Goal: Task Accomplishment & Management: Use online tool/utility

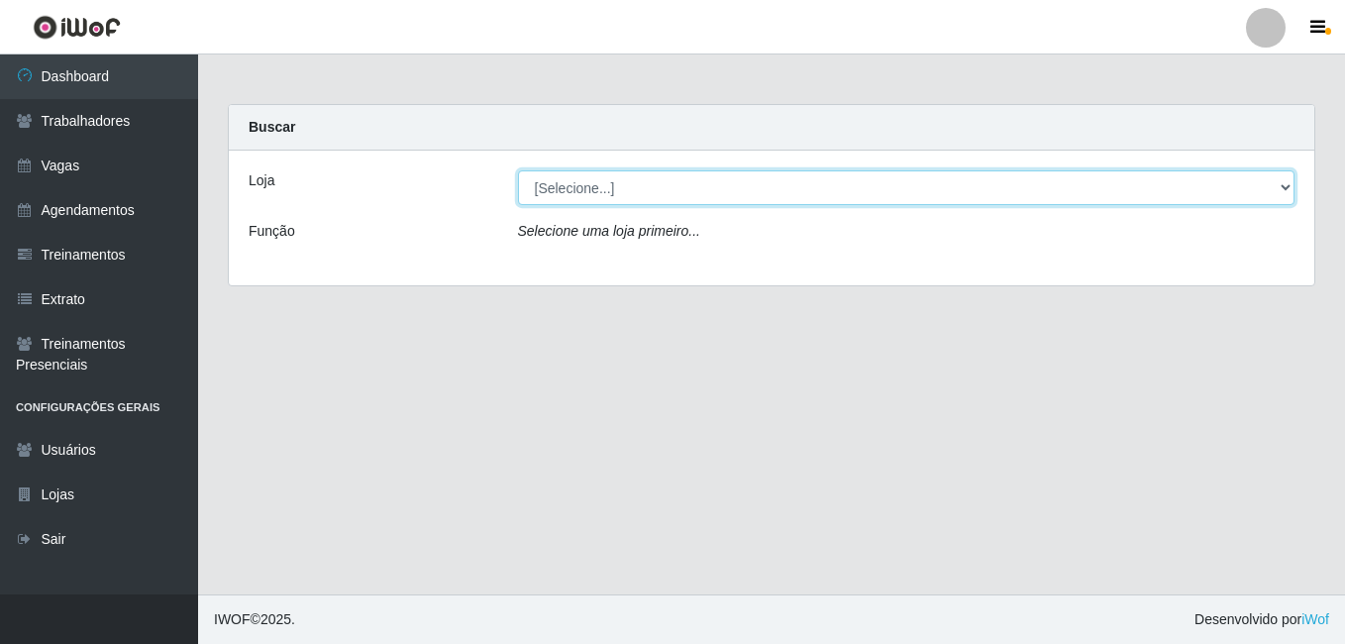
click at [1274, 197] on select "[Selecione...] [GEOGRAPHIC_DATA] - [DATE][GEOGRAPHIC_DATA]" at bounding box center [907, 187] width 778 height 35
select select "471"
click at [518, 170] on select "[Selecione...] [GEOGRAPHIC_DATA] - [DATE][GEOGRAPHIC_DATA]" at bounding box center [907, 187] width 778 height 35
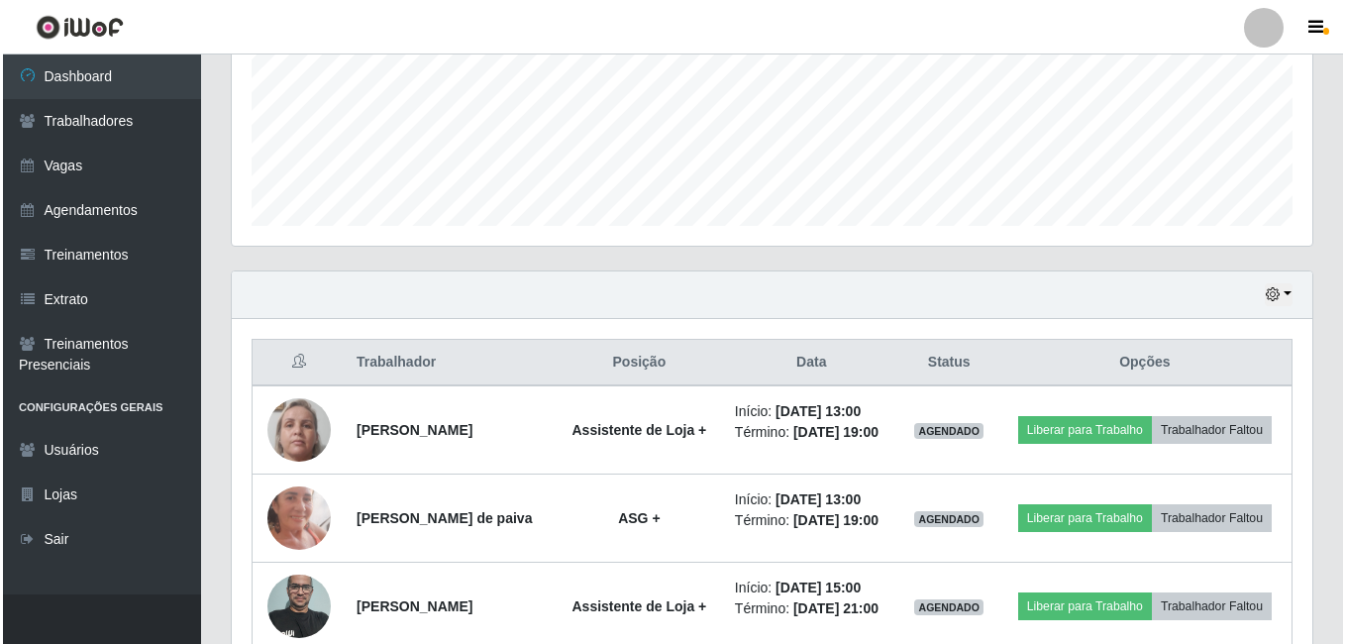
scroll to position [495, 0]
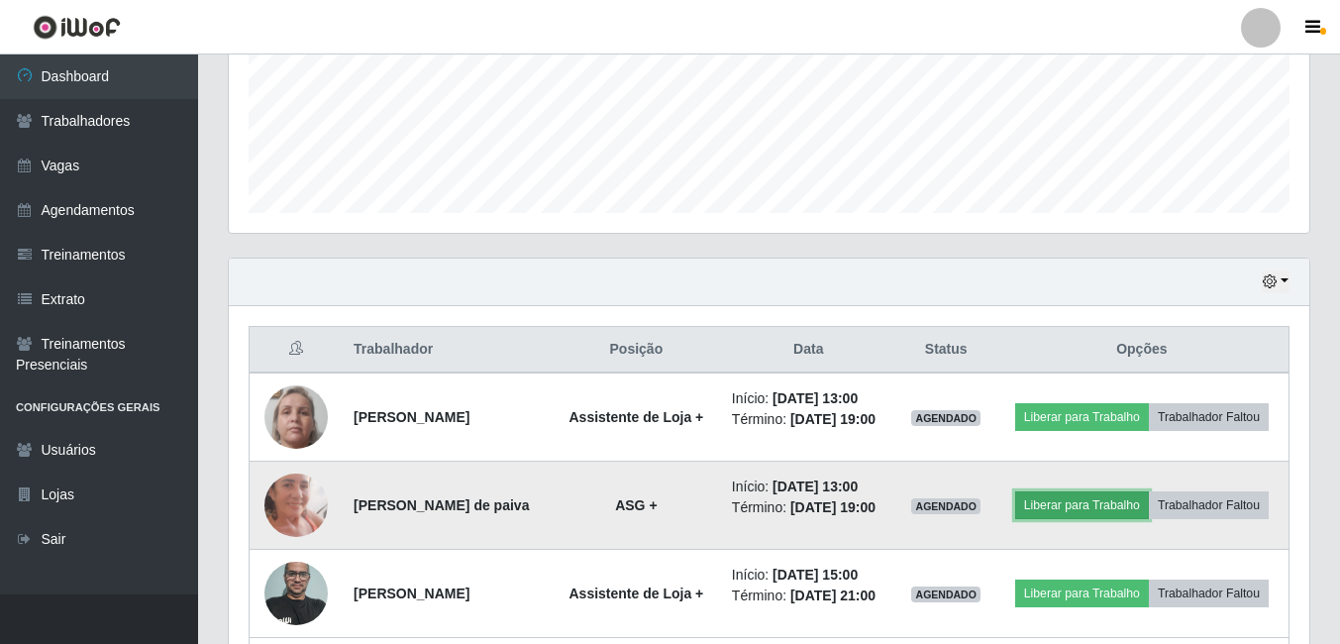
click at [1094, 509] on button "Liberar para Trabalho" at bounding box center [1082, 505] width 134 height 28
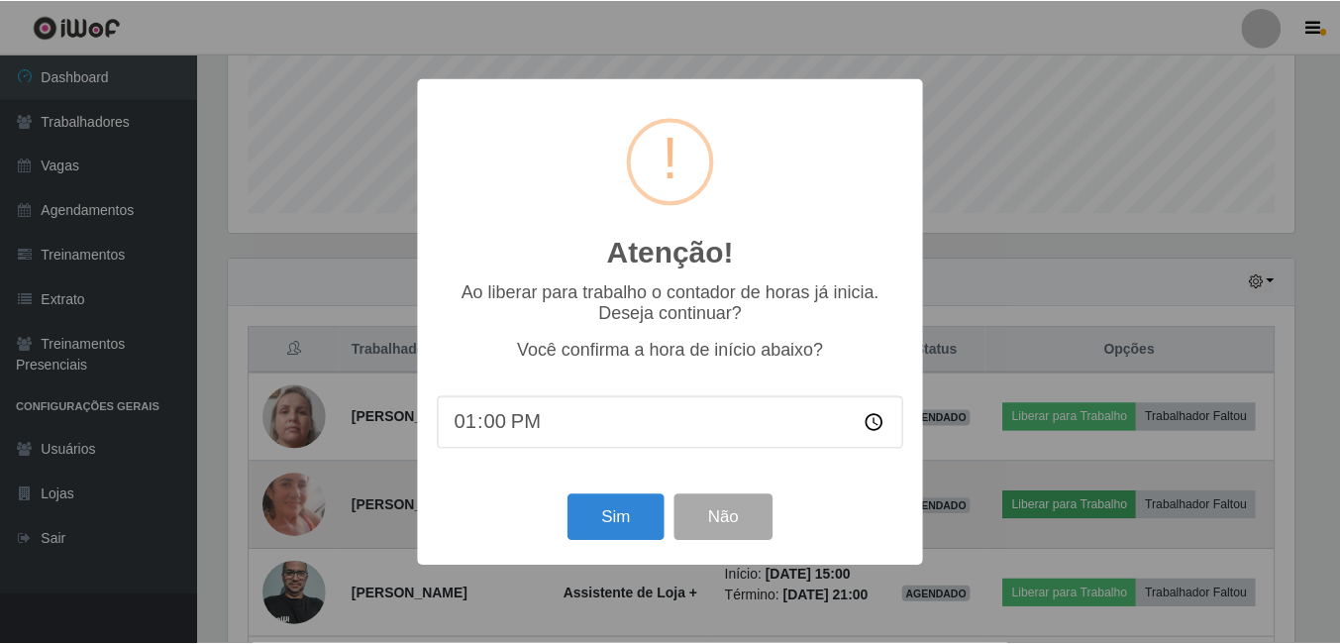
scroll to position [411, 1071]
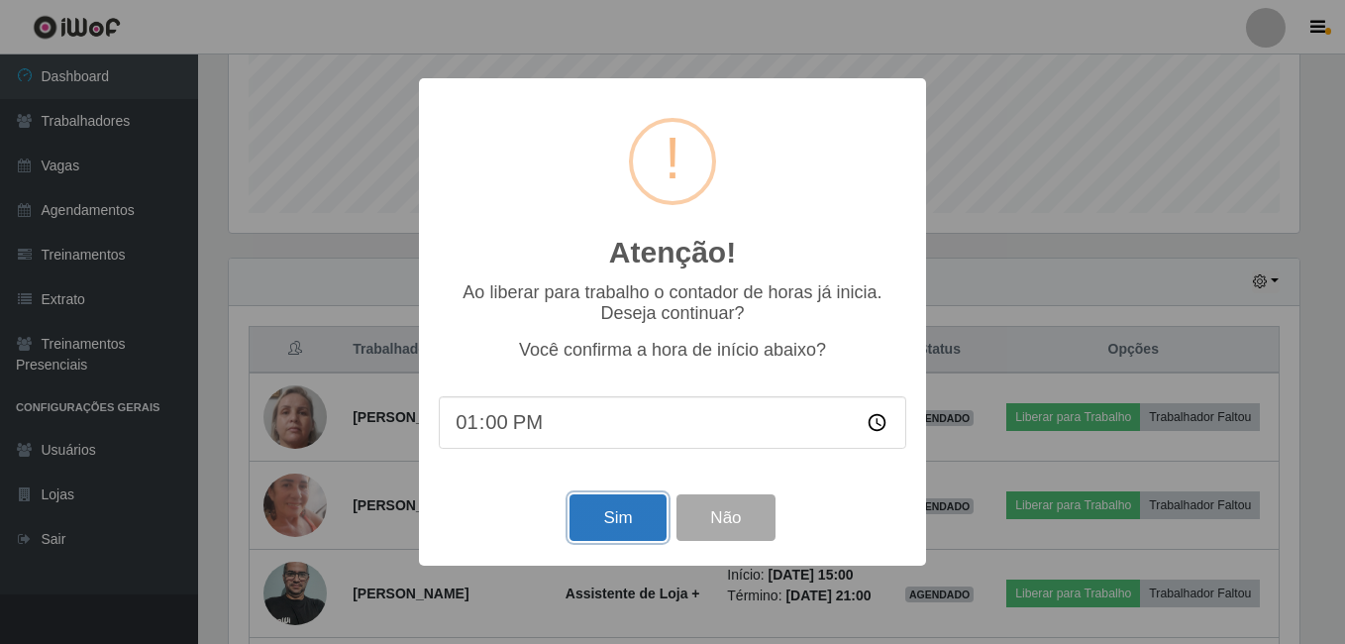
click at [599, 520] on button "Sim" at bounding box center [618, 517] width 96 height 47
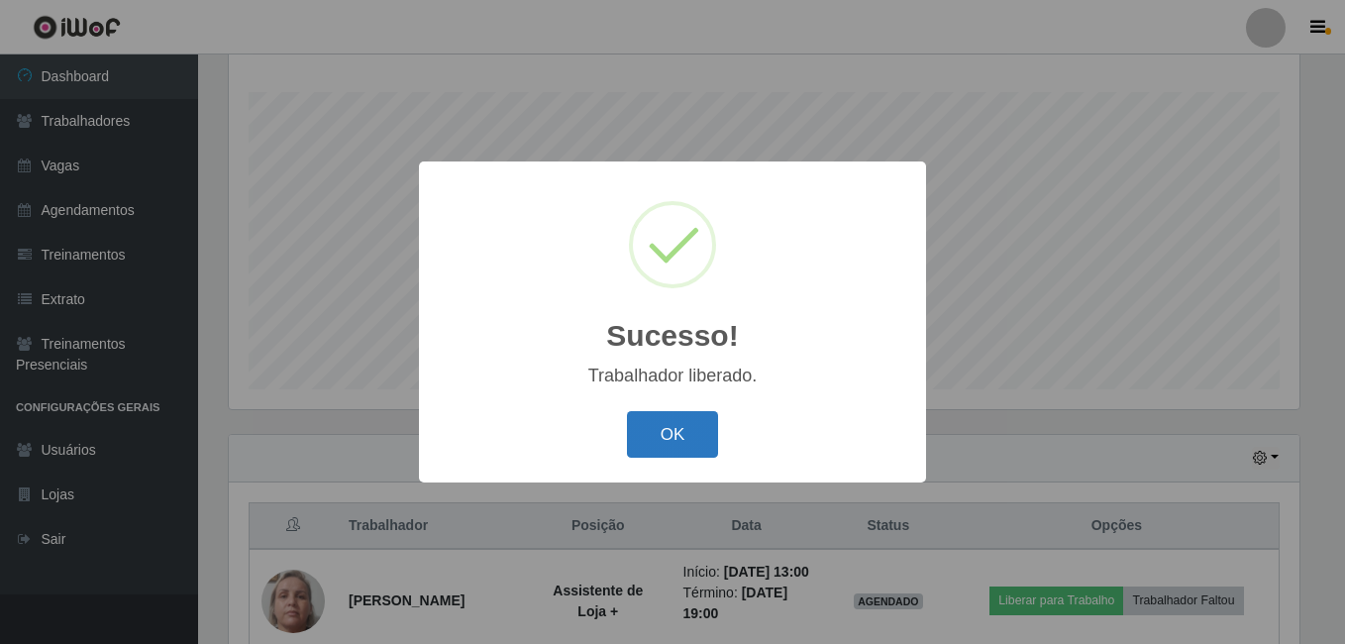
click at [702, 438] on button "OK" at bounding box center [673, 434] width 92 height 47
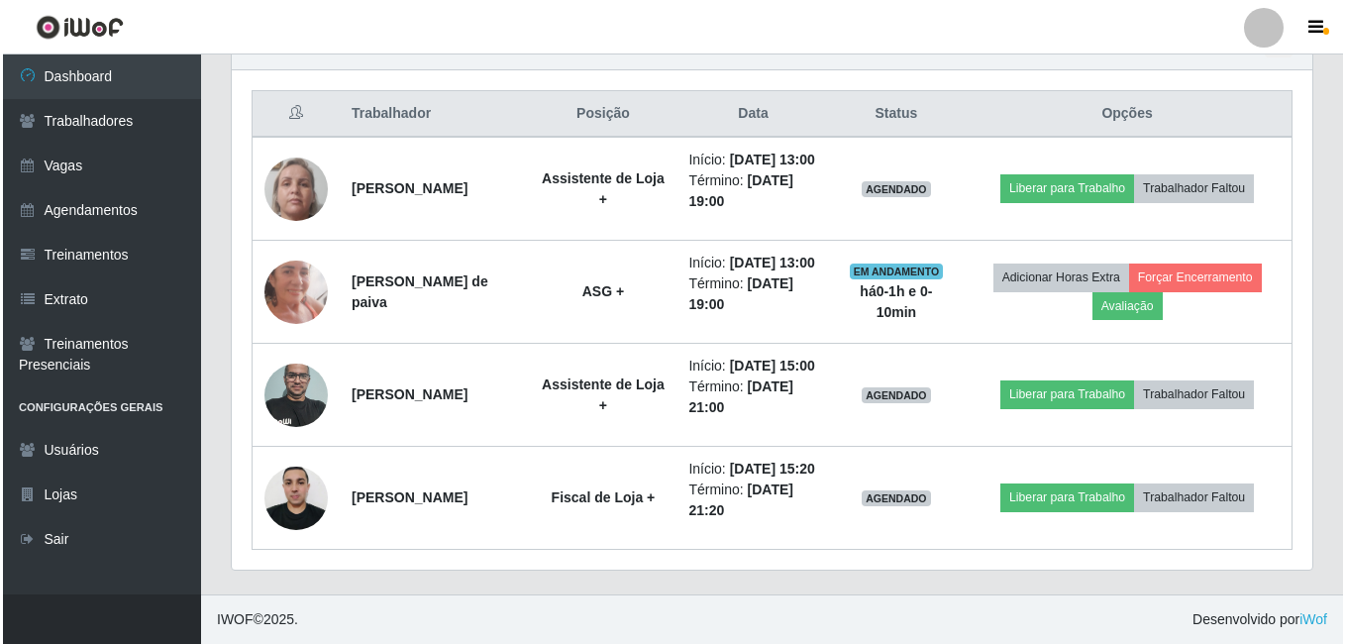
scroll to position [814, 0]
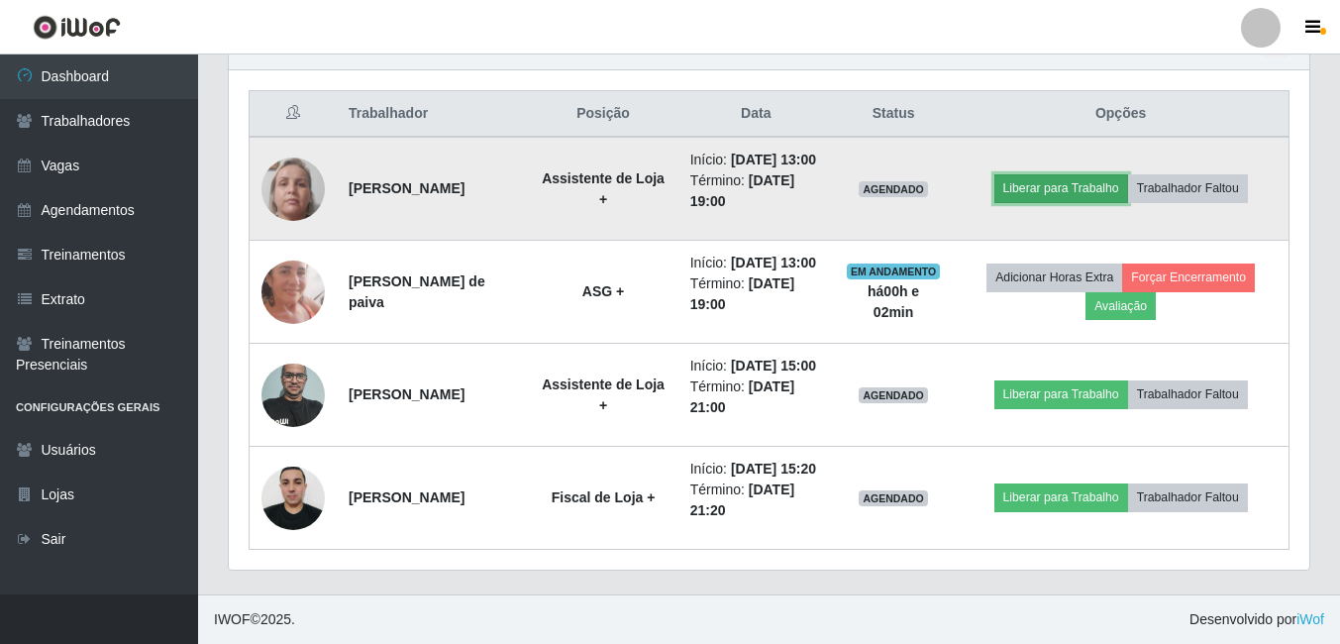
click at [1072, 174] on button "Liberar para Trabalho" at bounding box center [1062, 188] width 134 height 28
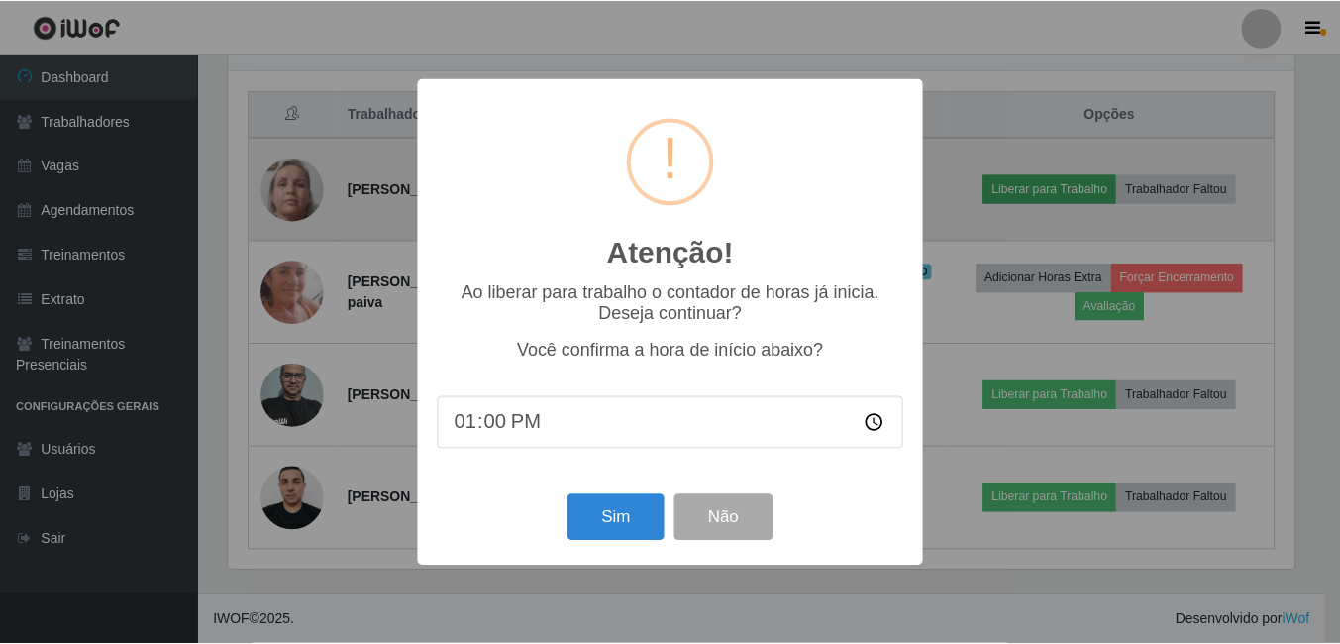
scroll to position [411, 1071]
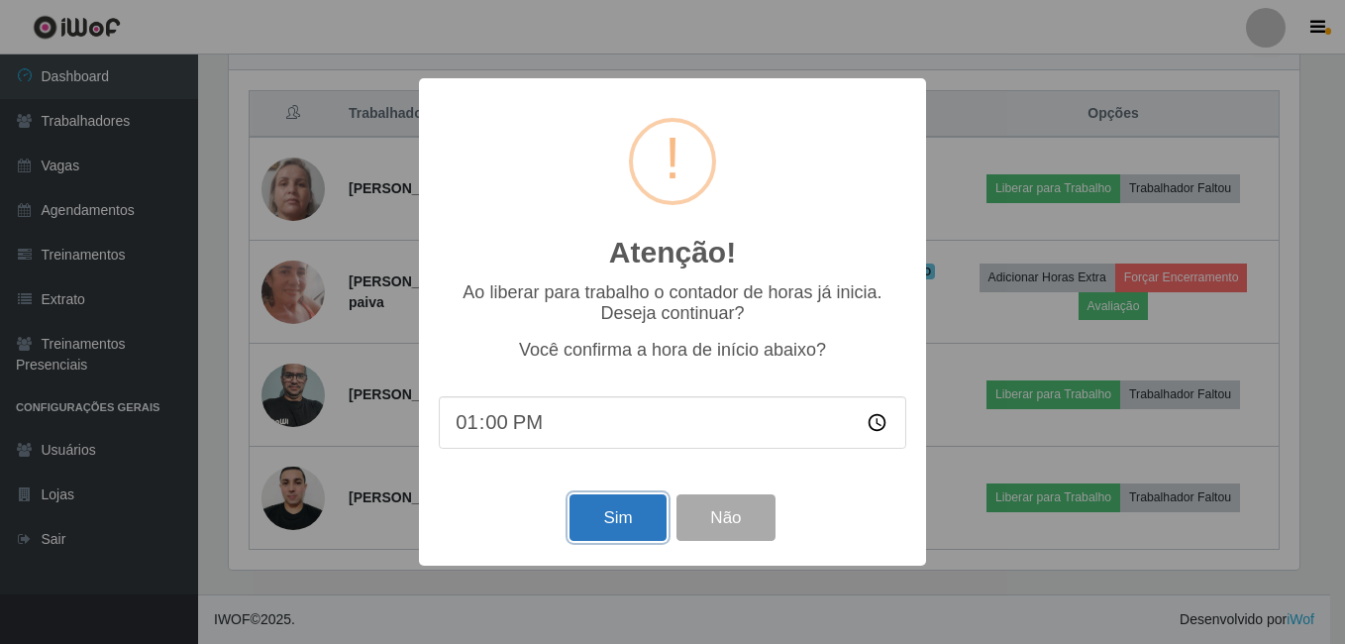
click at [628, 523] on button "Sim" at bounding box center [618, 517] width 96 height 47
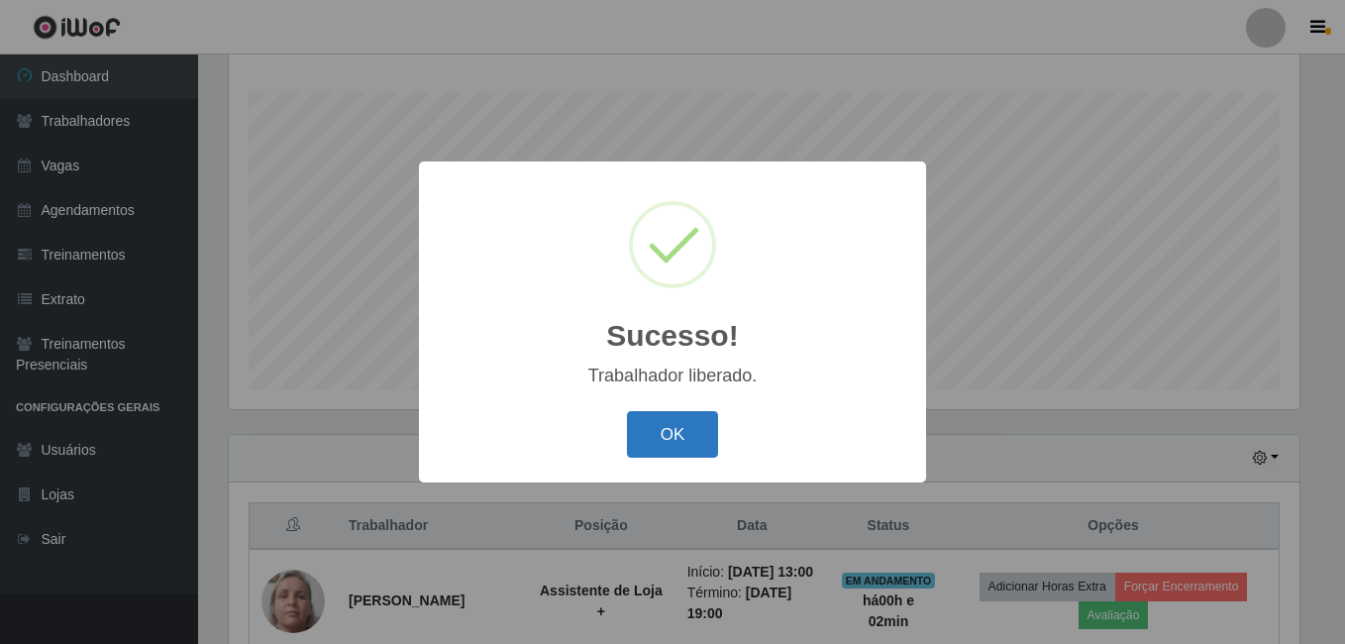
click at [675, 434] on button "OK" at bounding box center [673, 434] width 92 height 47
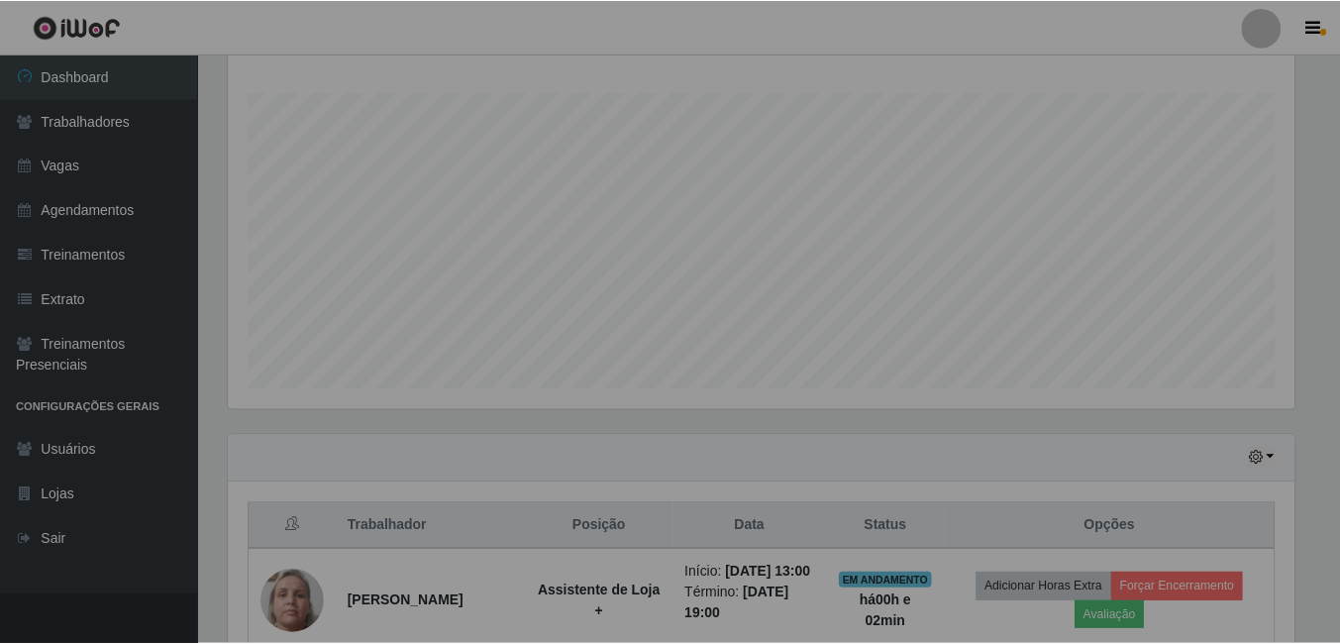
scroll to position [411, 1081]
